Goal: Check status: Check status

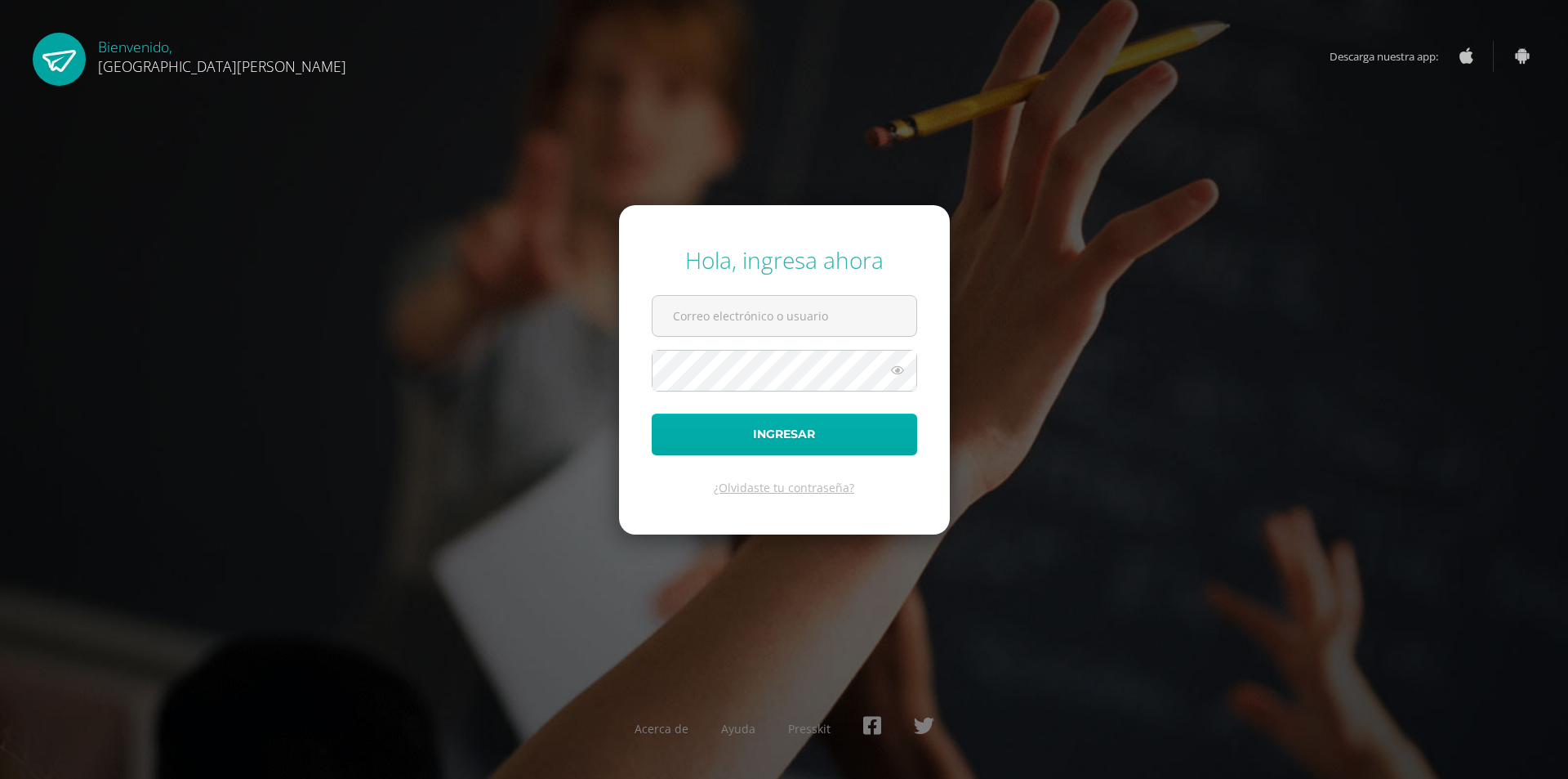
type input "[EMAIL_ADDRESS][DOMAIN_NAME]"
click at [717, 432] on button "Ingresar" at bounding box center [784, 435] width 266 height 41
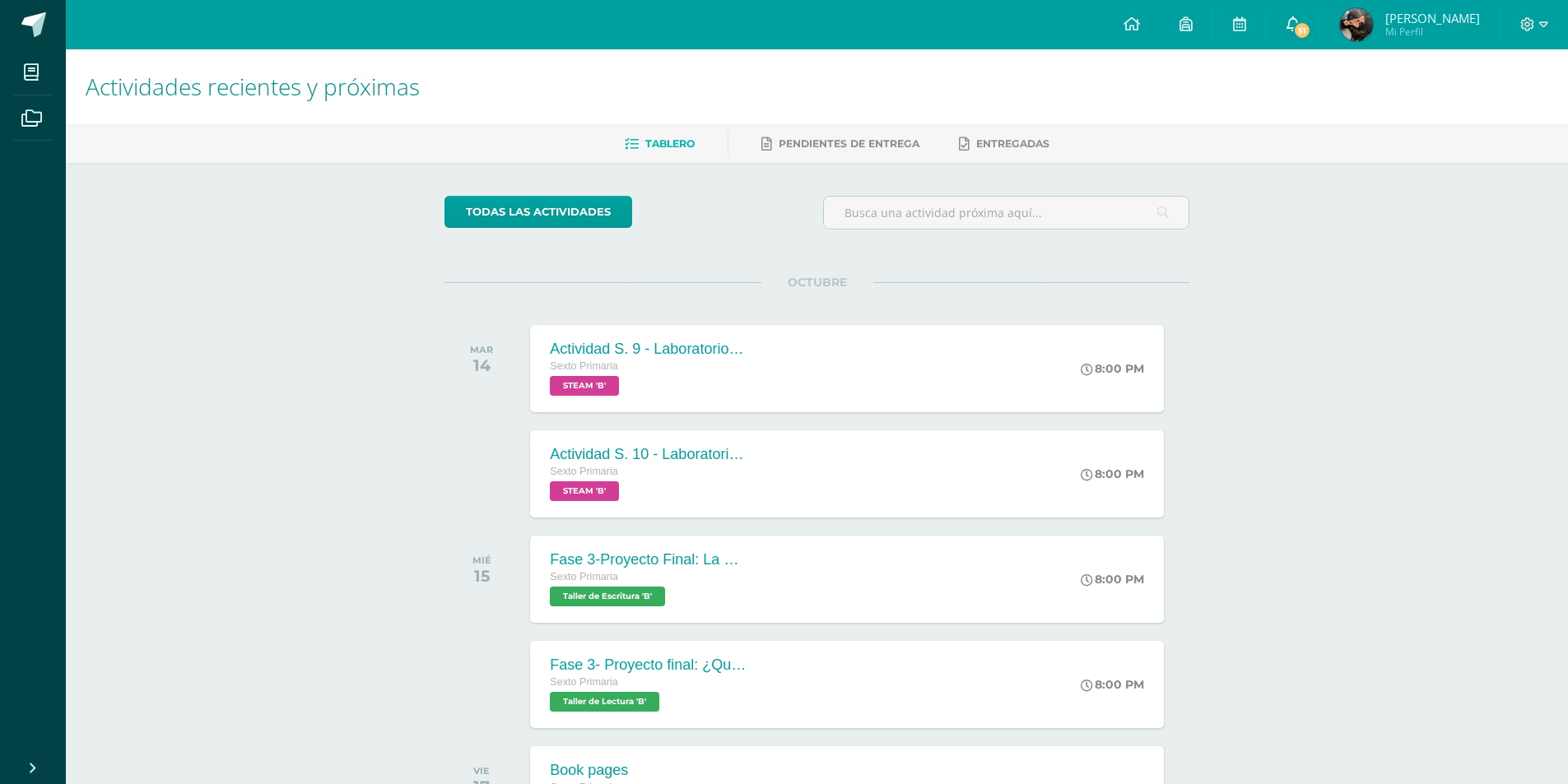
click at [1319, 43] on link "51" at bounding box center [1292, 24] width 53 height 49
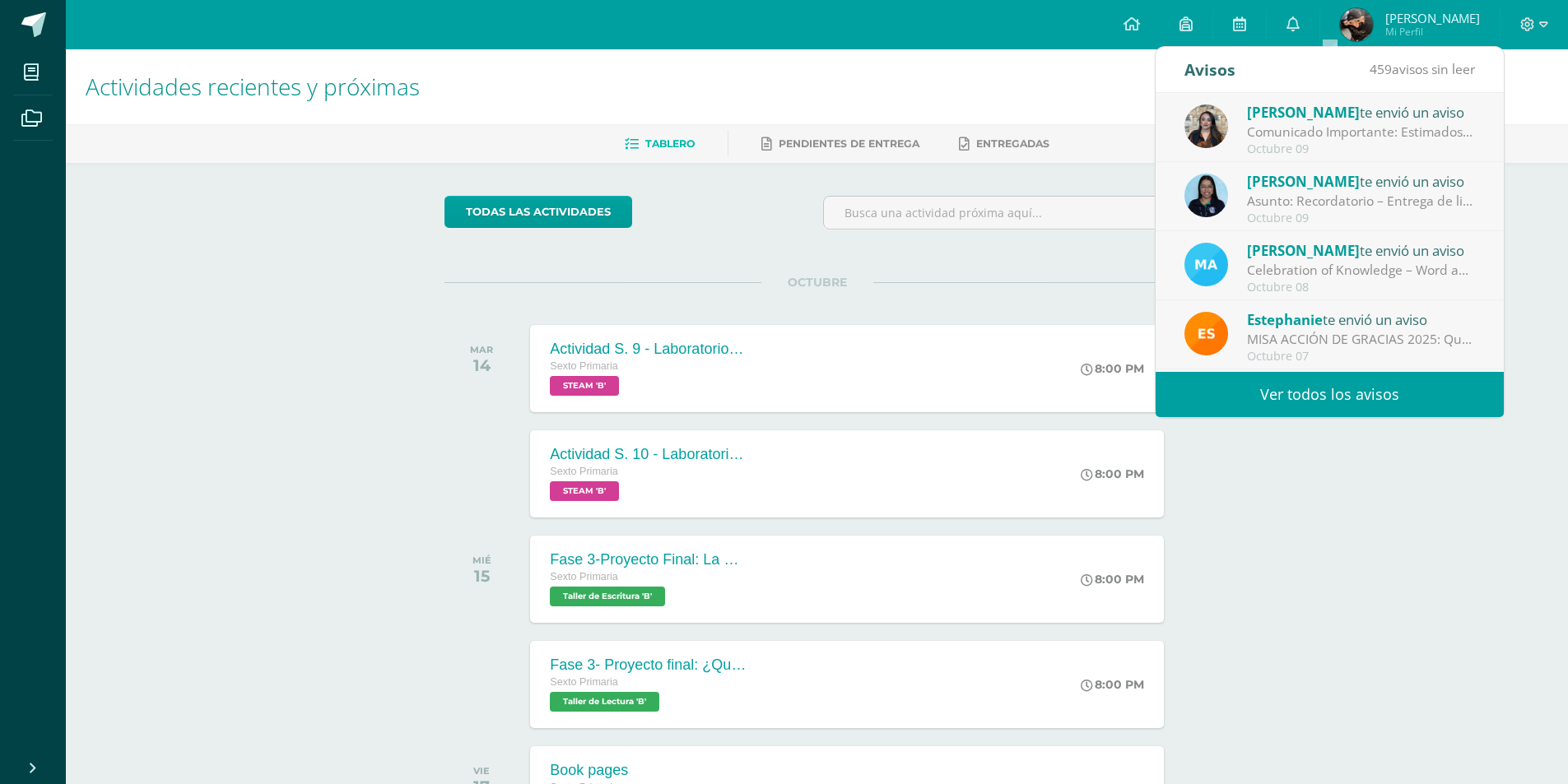
click at [1281, 138] on div "Comunicado Importante: Estimados padres de familia: Un gusto saludarles. Envío …" at bounding box center [1361, 132] width 228 height 19
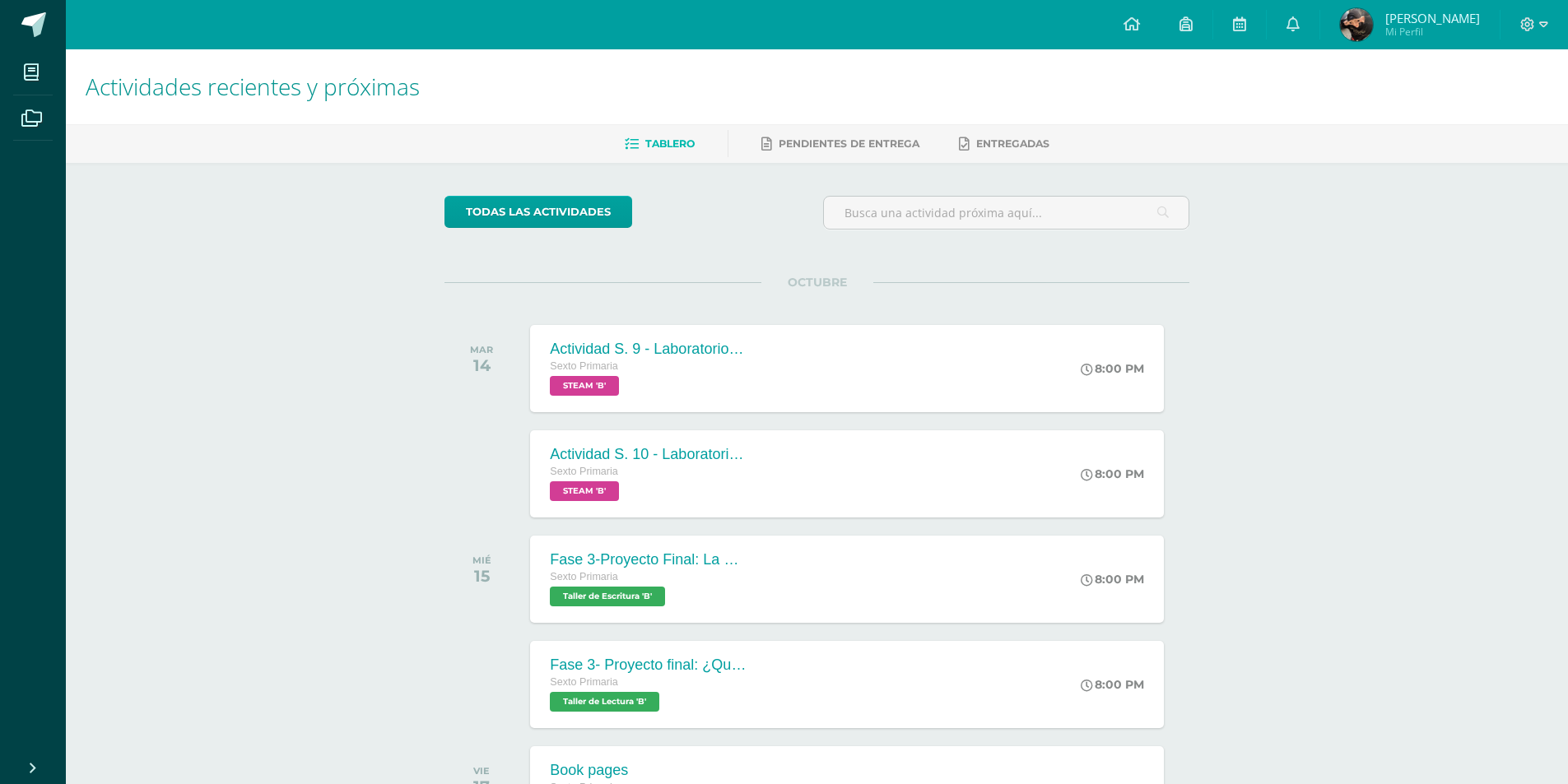
click at [1125, 87] on h1 "Actividades recientes y próximas" at bounding box center [817, 87] width 1462 height 75
click at [1440, 15] on span "[PERSON_NAME]" at bounding box center [1432, 18] width 95 height 17
click at [1319, 36] on link "0" at bounding box center [1292, 24] width 53 height 49
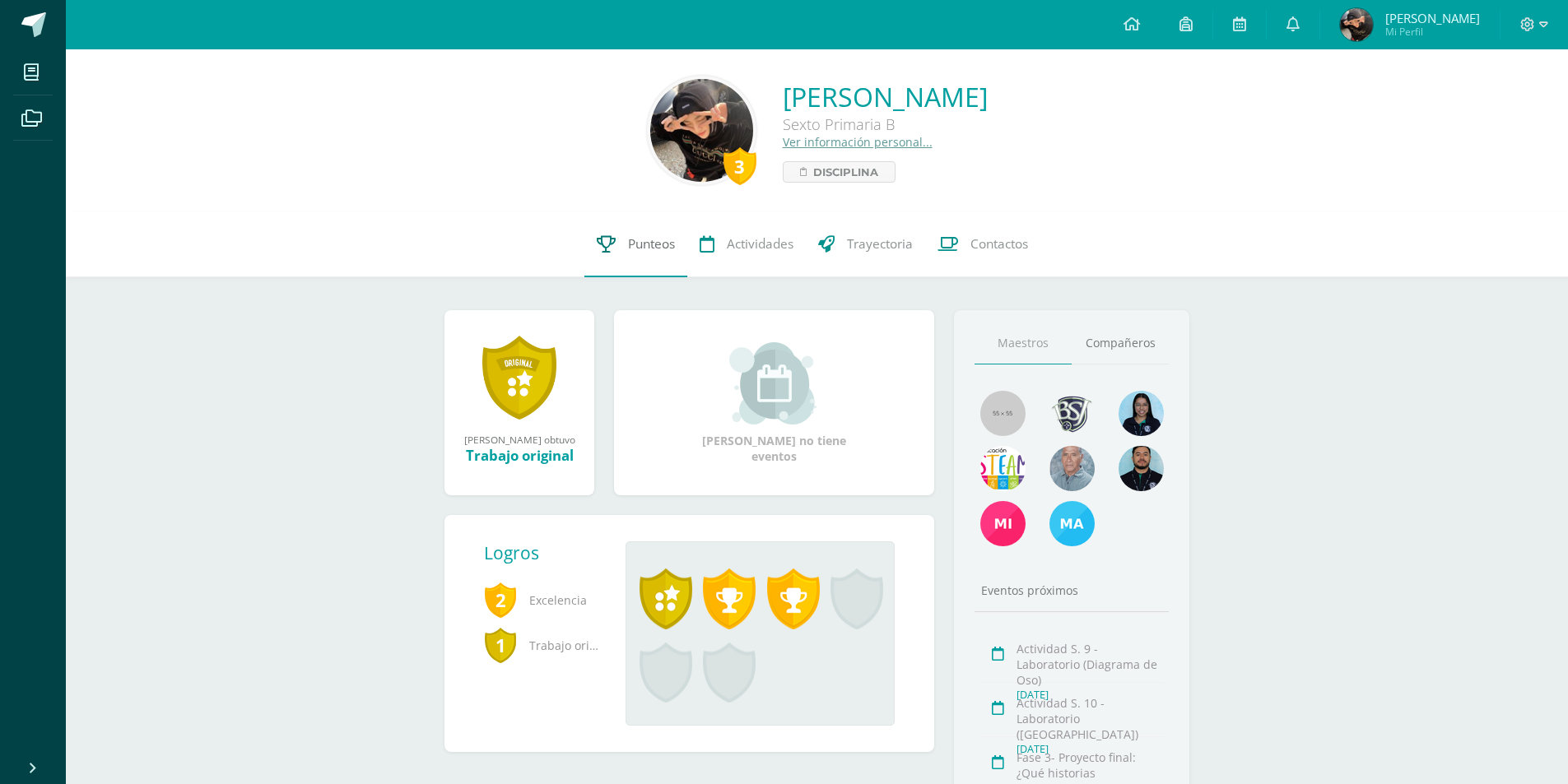
click at [640, 257] on link "Punteos" at bounding box center [635, 244] width 103 height 66
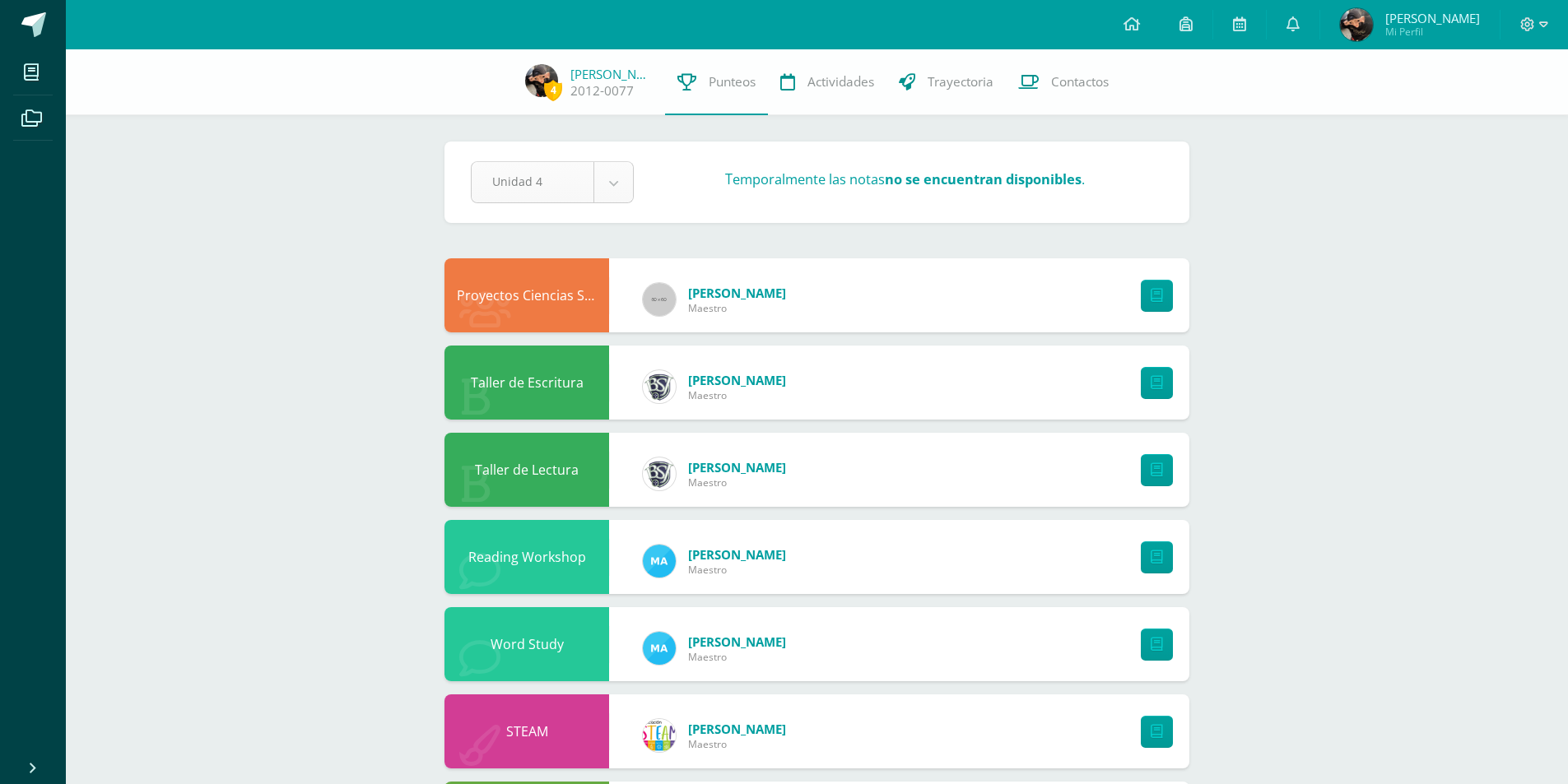
click at [609, 190] on body "Mis cursos Archivos Cerrar panel Educación Física Sexto Primaria "B" Expresión …" at bounding box center [784, 662] width 1568 height 1324
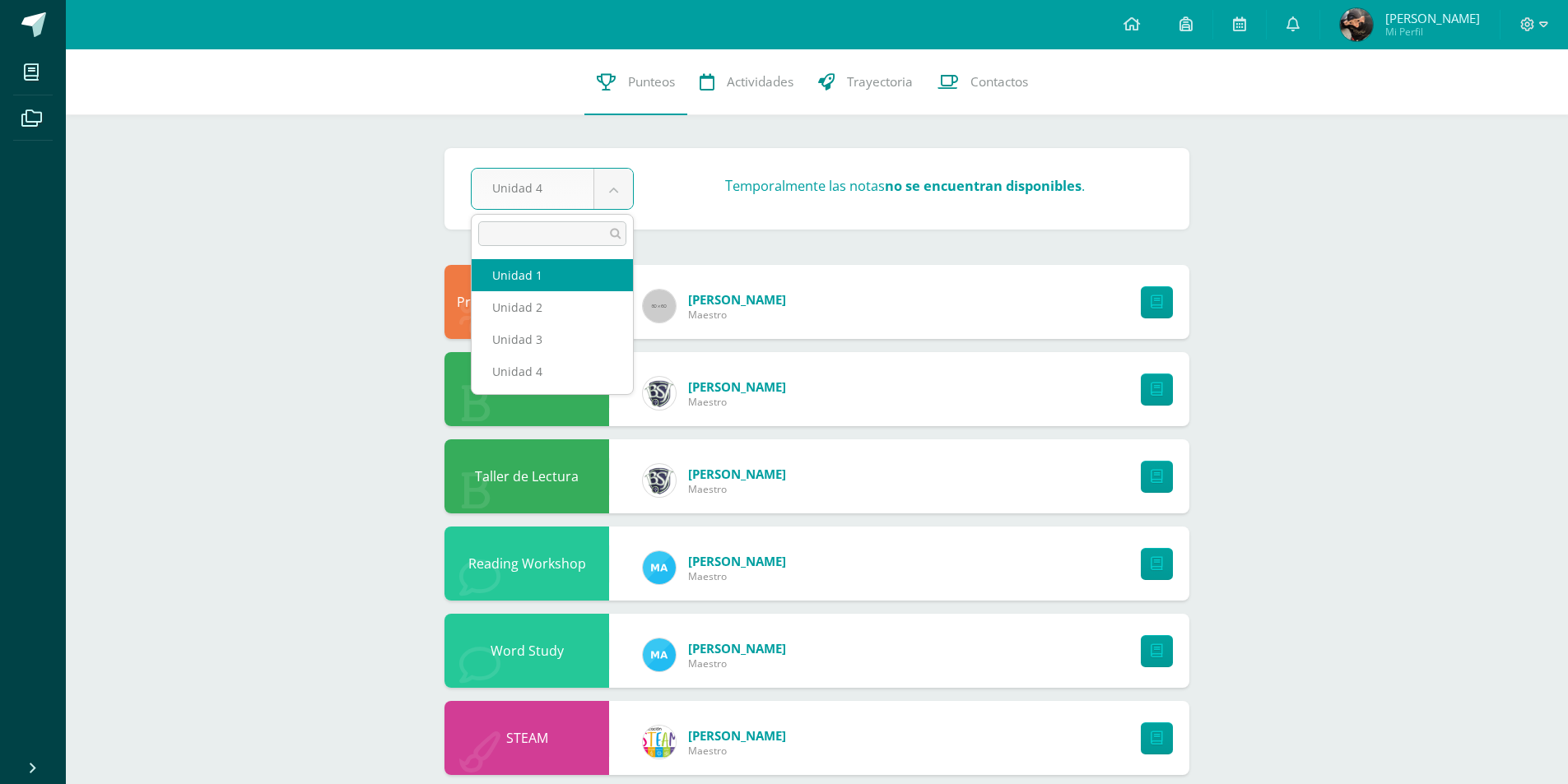
select select "Unidad 1"
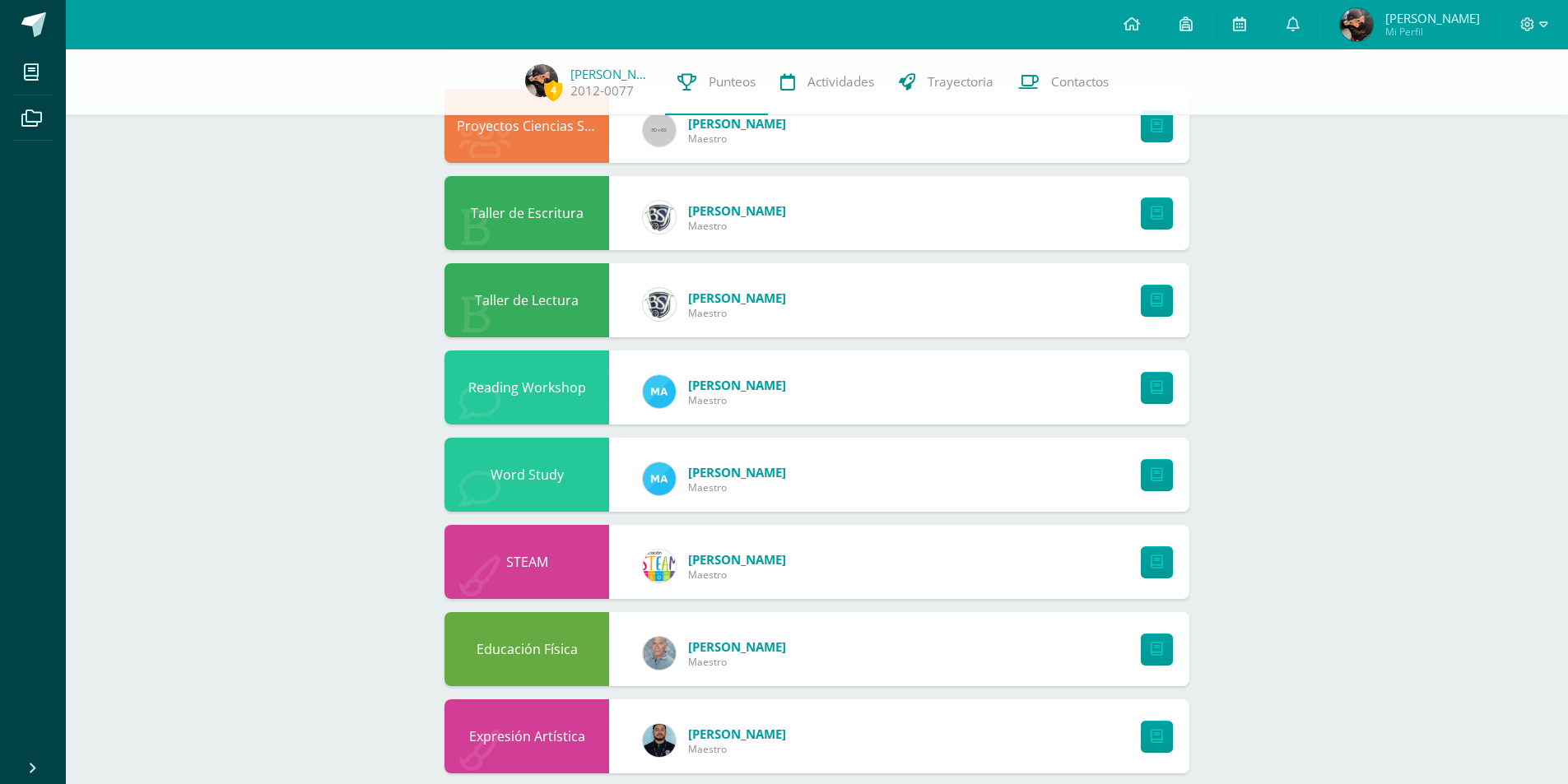
scroll to position [129, 0]
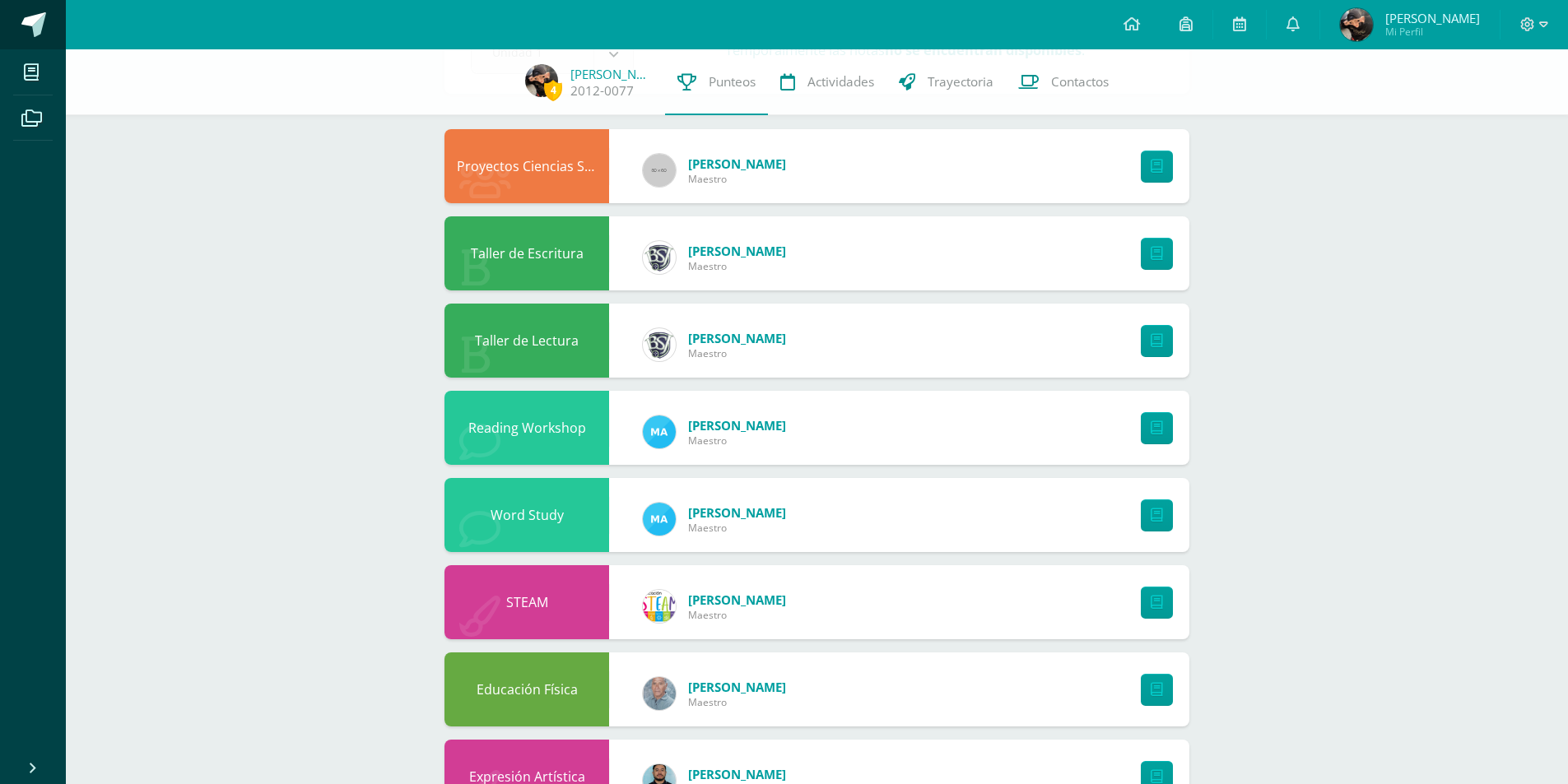
click at [34, 24] on span at bounding box center [34, 25] width 25 height 25
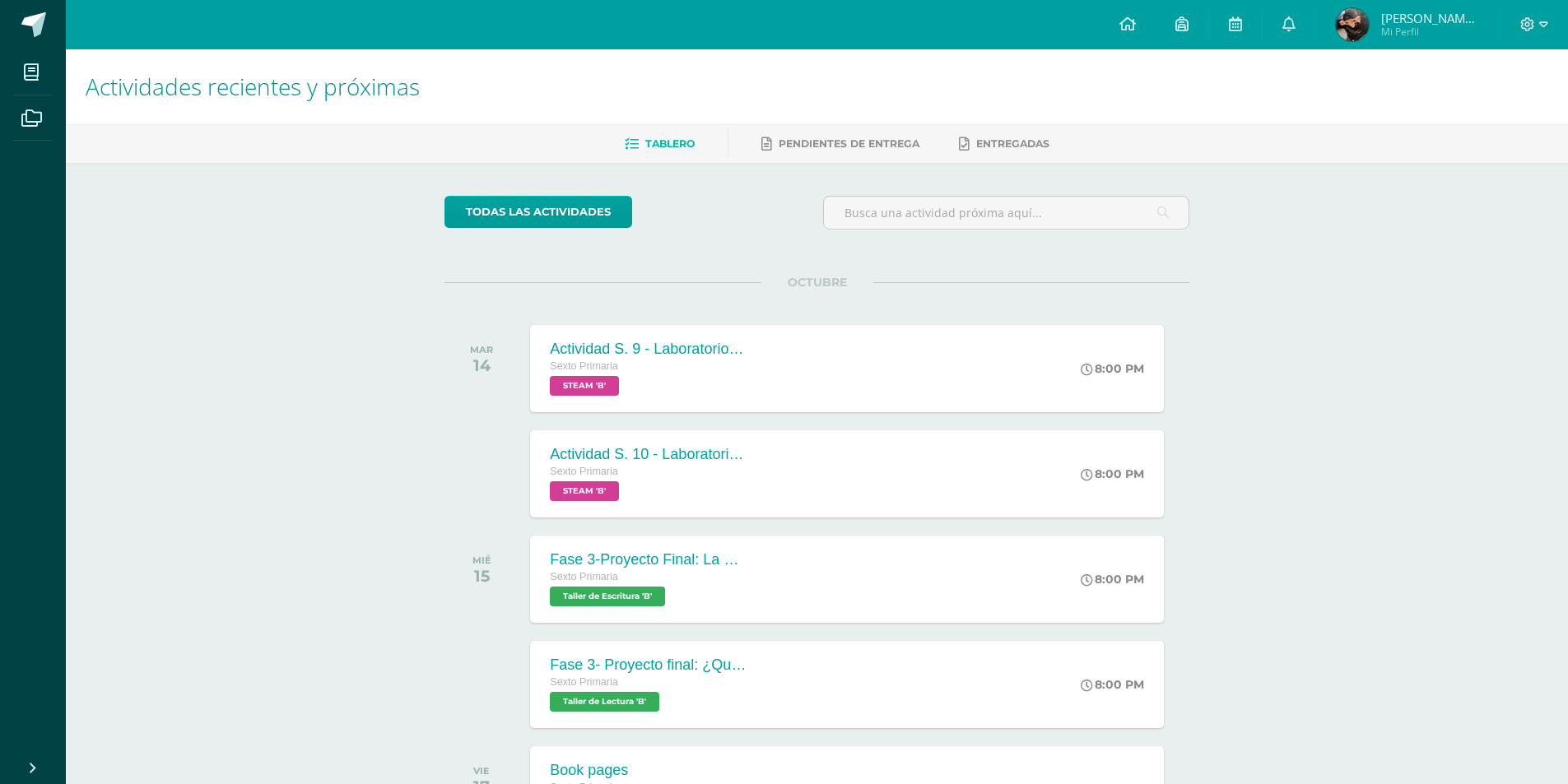
click at [1439, 34] on span "Mi Perfil" at bounding box center [1430, 32] width 98 height 14
